Goal: Task Accomplishment & Management: Manage account settings

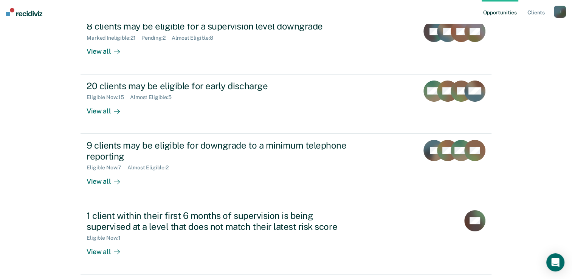
scroll to position [165, 0]
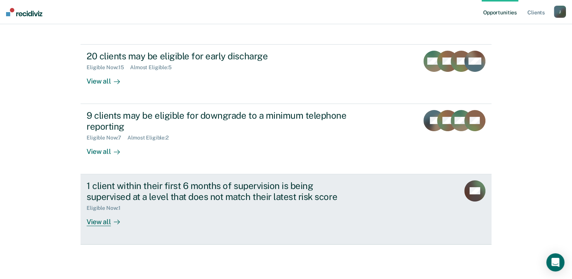
click at [138, 187] on div "1 client within their first 6 months of supervision is being supervised at a le…" at bounding box center [219, 191] width 265 height 22
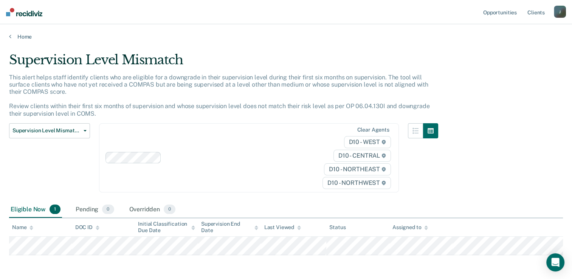
click at [77, 265] on div "Supervision Level Mismatch This alert helps staff identify clients who are elig…" at bounding box center [286, 164] width 554 height 225
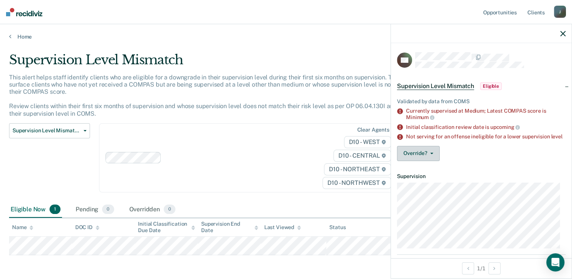
click at [428, 161] on button "Override?" at bounding box center [418, 153] width 43 height 15
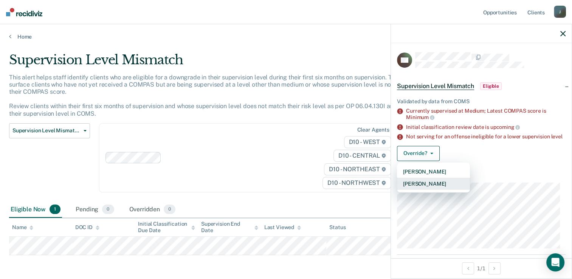
click at [424, 188] on button "[PERSON_NAME]" at bounding box center [433, 184] width 73 height 12
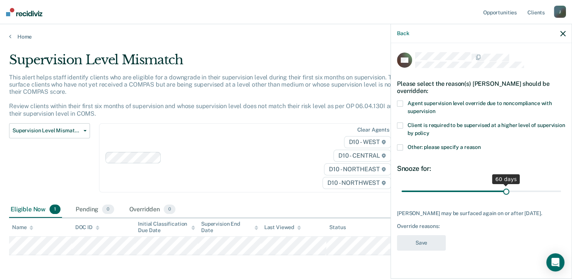
drag, startPoint x: 456, startPoint y: 190, endPoint x: 506, endPoint y: 187, distance: 50.0
type input "60"
click at [506, 187] on input "range" at bounding box center [480, 191] width 159 height 13
click at [407, 147] on span "Other: please specify a reason" at bounding box center [443, 147] width 73 height 6
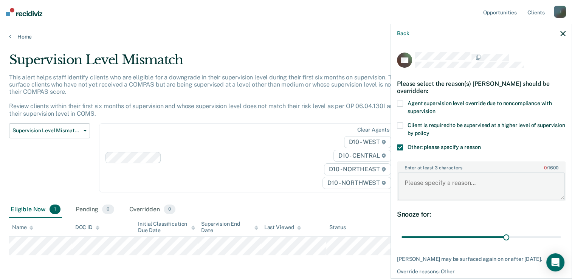
click at [422, 190] on textarea "Enter at least 3 characters 0 / 1600" at bounding box center [481, 186] width 167 height 28
type textarea "Judge requested a higher level of supervisoin."
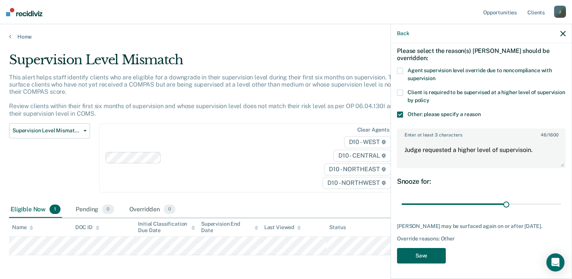
click at [418, 255] on button "Save" at bounding box center [421, 255] width 49 height 15
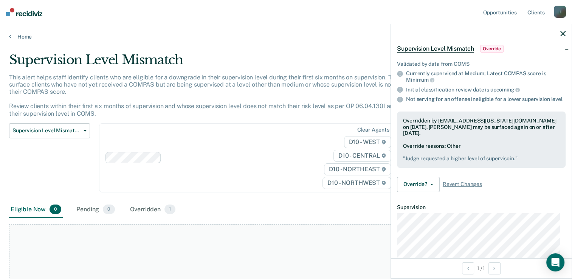
click at [20, 40] on main "Supervision Level Mismatch This alert helps staff identify clients who are elig…" at bounding box center [286, 166] width 572 height 253
click at [23, 39] on link "Home" at bounding box center [286, 36] width 554 height 7
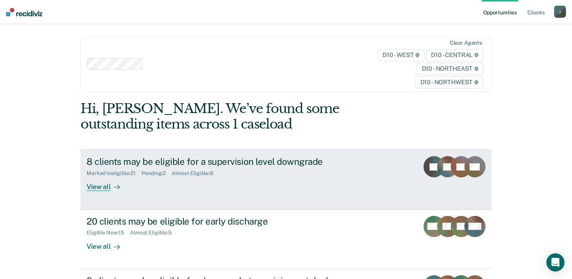
click at [109, 155] on link "8 clients may be eligible for a supervision level downgrade Marked Ineligible :…" at bounding box center [285, 180] width 411 height 60
click at [91, 187] on div "View all" at bounding box center [108, 183] width 42 height 15
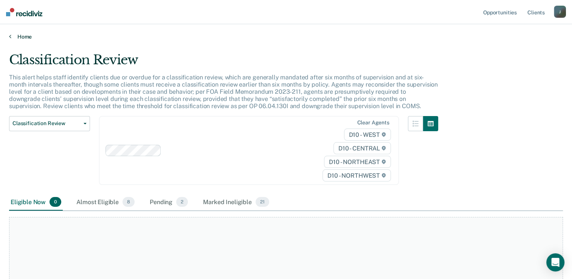
click at [16, 38] on link "Home" at bounding box center [286, 36] width 554 height 7
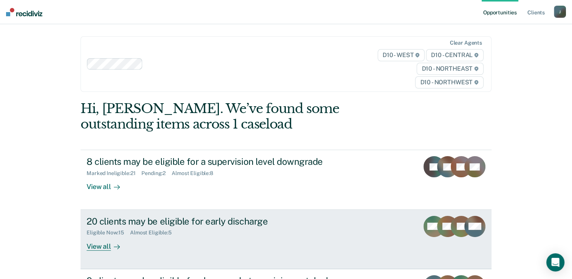
click at [151, 223] on div "20 clients may be eligible for early discharge" at bounding box center [219, 221] width 265 height 11
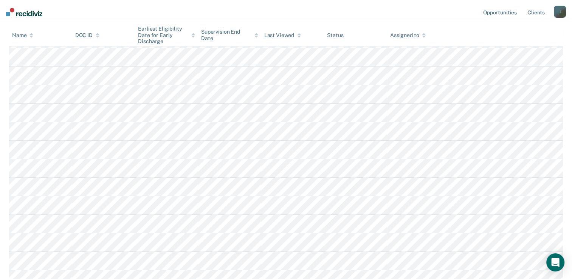
scroll to position [190, 0]
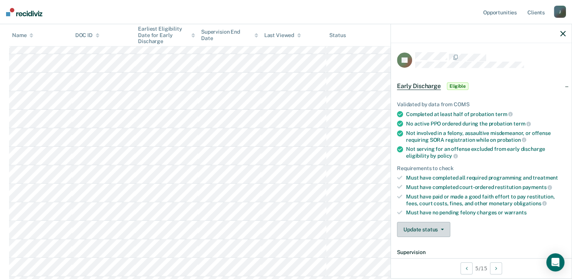
click at [436, 229] on button "Update status" at bounding box center [423, 229] width 53 height 15
click at [435, 243] on button "[PERSON_NAME]" at bounding box center [433, 247] width 73 height 12
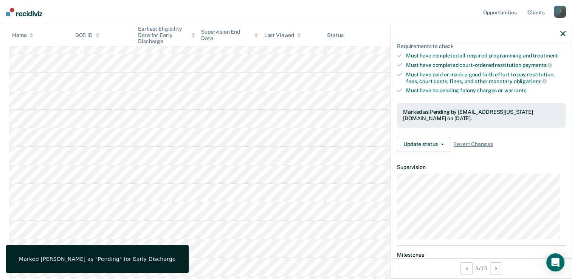
scroll to position [128, 0]
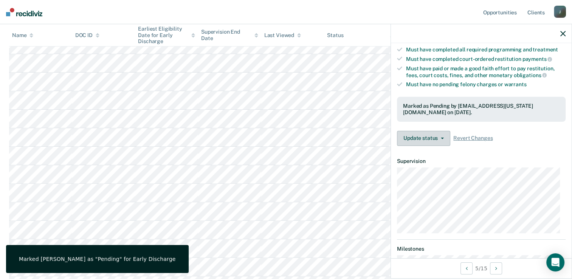
click at [434, 131] on button "Update status" at bounding box center [423, 138] width 53 height 15
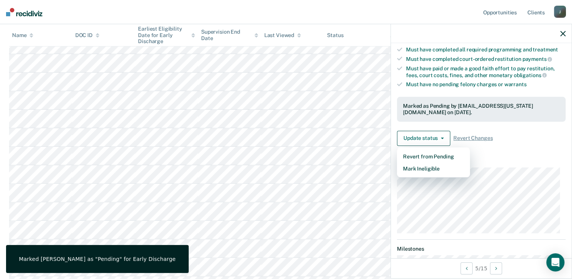
click at [514, 159] on dt "Supervision" at bounding box center [481, 161] width 169 height 6
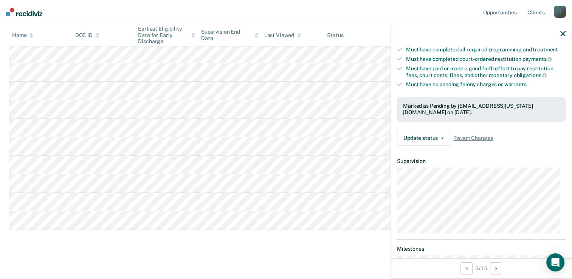
scroll to position [257, 0]
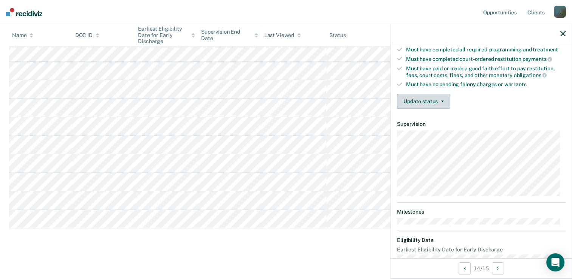
click at [435, 94] on button "Update status" at bounding box center [423, 101] width 53 height 15
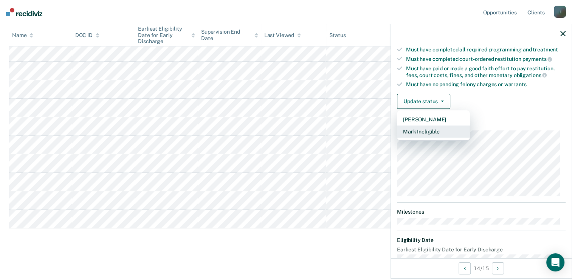
click at [422, 132] on button "Mark Ineligible" at bounding box center [433, 131] width 73 height 12
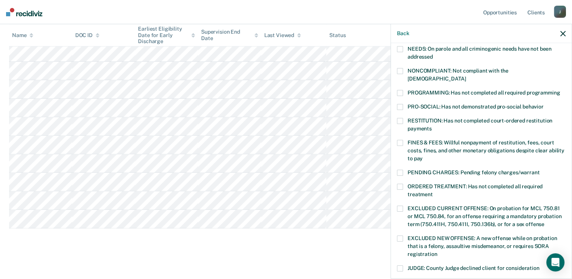
click at [402, 170] on span at bounding box center [400, 173] width 6 height 6
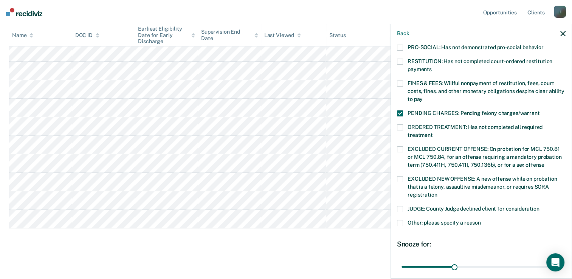
scroll to position [248, 0]
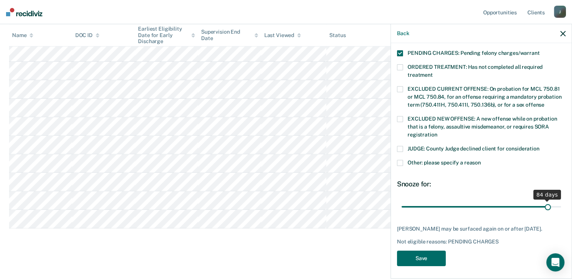
drag, startPoint x: 454, startPoint y: 199, endPoint x: 542, endPoint y: 193, distance: 88.6
type input "84"
click at [542, 200] on input "range" at bounding box center [480, 206] width 159 height 13
click at [425, 261] on button "Save" at bounding box center [421, 258] width 49 height 15
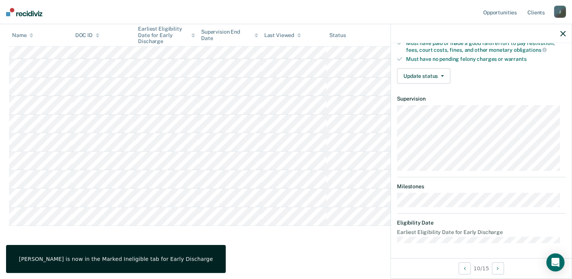
scroll to position [142, 0]
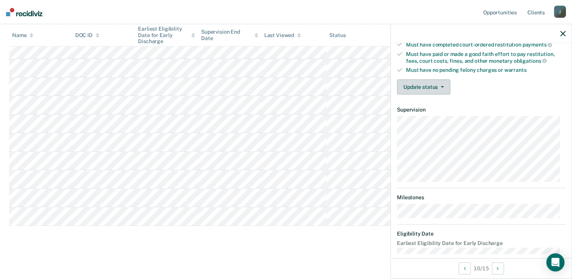
click at [433, 82] on button "Update status" at bounding box center [423, 86] width 53 height 15
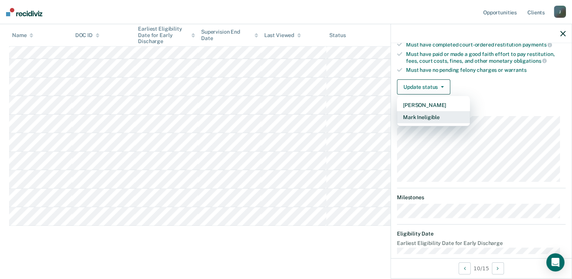
click at [430, 114] on button "Mark Ineligible" at bounding box center [433, 117] width 73 height 12
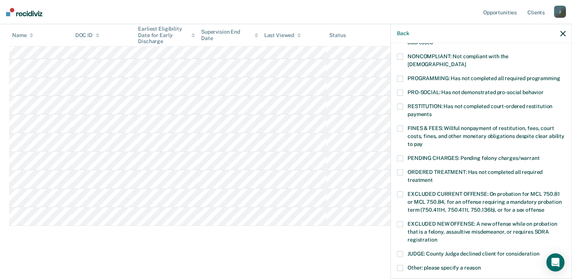
click at [401, 155] on span at bounding box center [400, 158] width 6 height 6
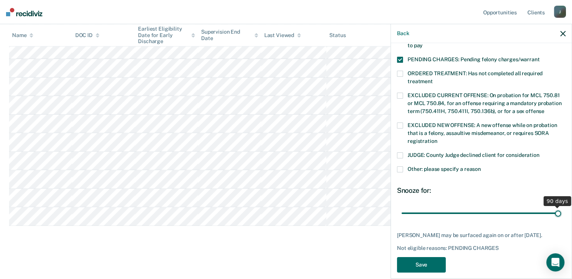
drag, startPoint x: 451, startPoint y: 204, endPoint x: 563, endPoint y: 204, distance: 112.6
type input "90"
click at [561, 207] on input "range" at bounding box center [480, 213] width 159 height 13
click at [412, 257] on button "Save" at bounding box center [421, 264] width 49 height 15
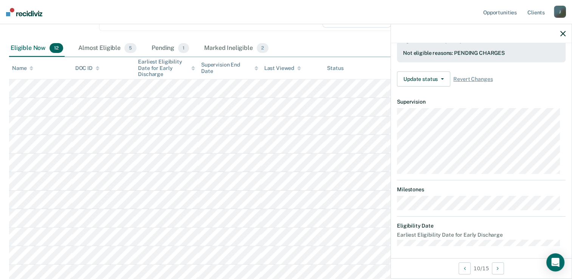
scroll to position [146, 0]
